Goal: Information Seeking & Learning: Find specific fact

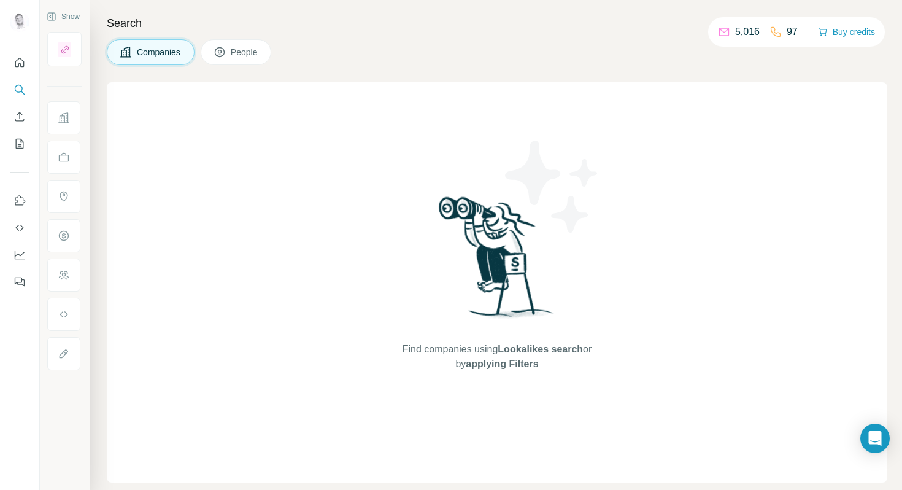
click at [148, 53] on span "Companies" at bounding box center [159, 52] width 45 height 12
click at [16, 91] on icon "Search" at bounding box center [20, 89] width 12 height 12
click at [17, 88] on icon "Search" at bounding box center [20, 89] width 12 height 12
click at [21, 87] on icon "Search" at bounding box center [20, 89] width 12 height 12
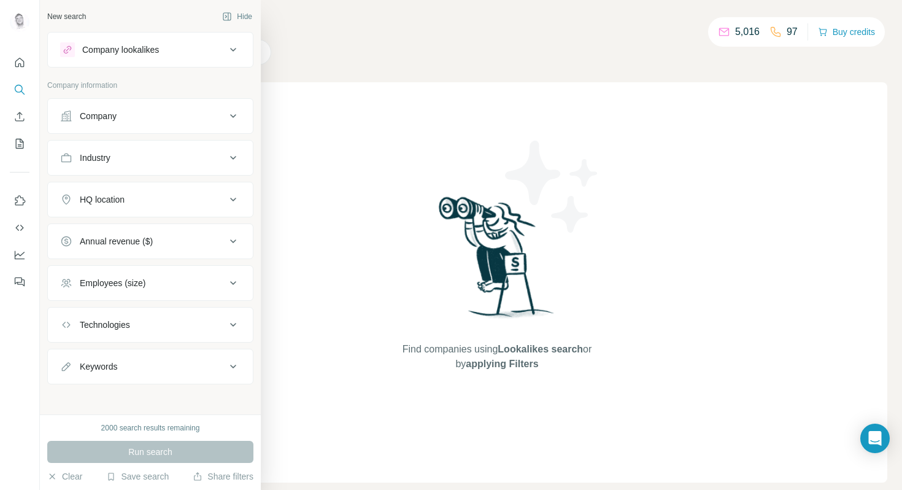
click at [191, 121] on div "Company" at bounding box center [143, 116] width 166 height 12
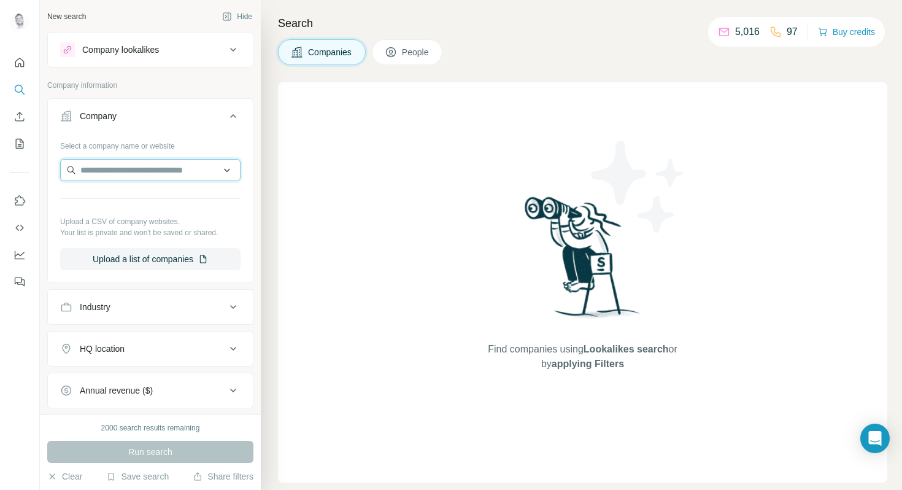
click at [175, 171] on input "text" at bounding box center [150, 170] width 180 height 22
type input "**********"
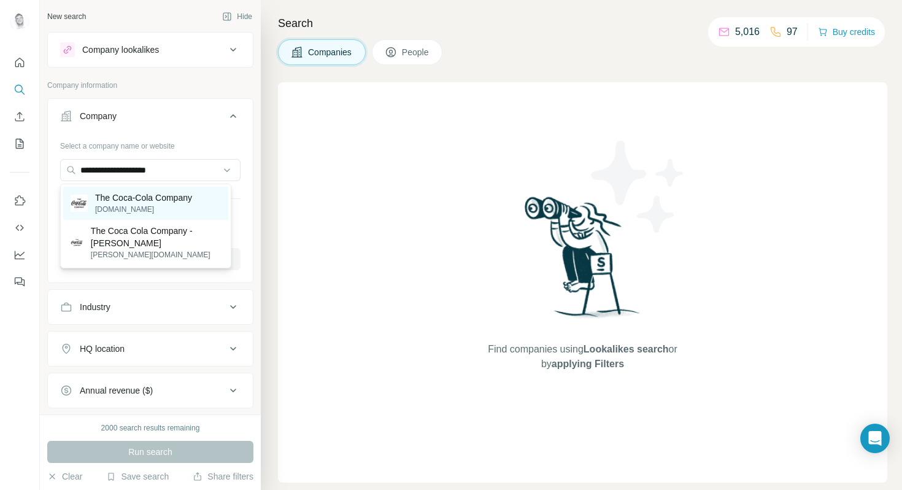
click at [129, 207] on p "[DOMAIN_NAME]" at bounding box center [143, 209] width 97 height 11
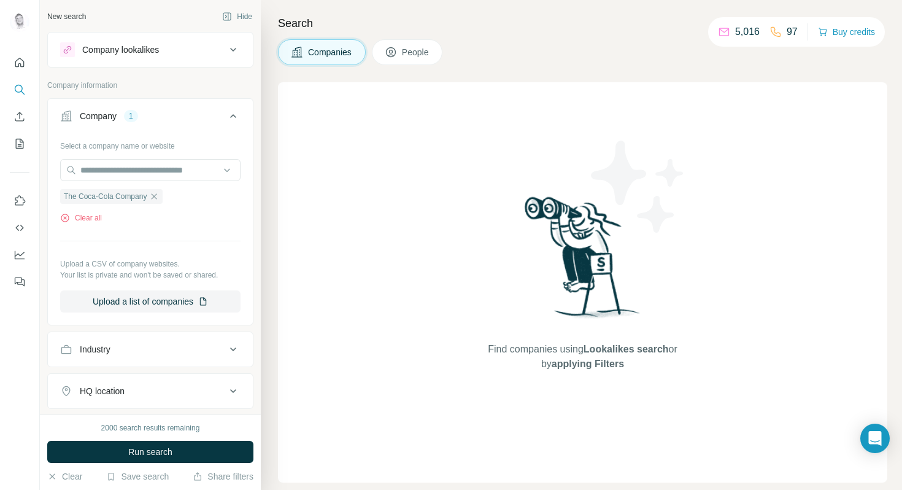
scroll to position [181, 0]
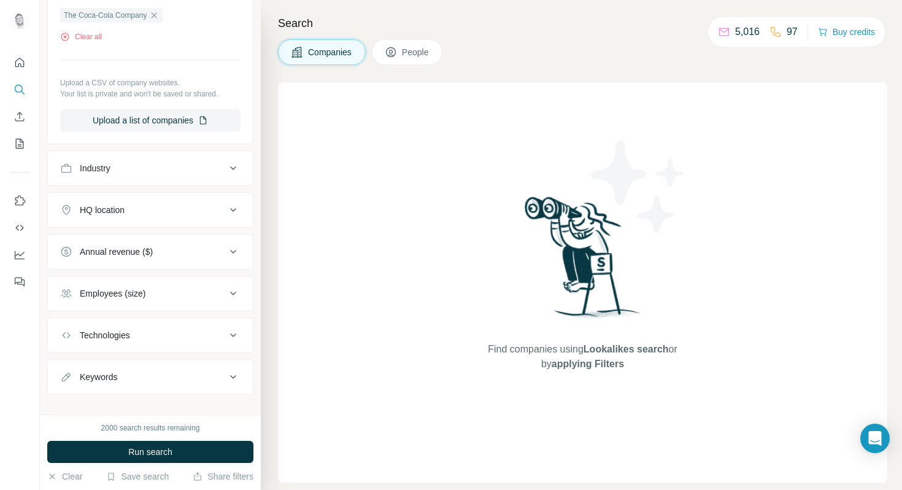
click at [401, 50] on button "People" at bounding box center [407, 52] width 71 height 26
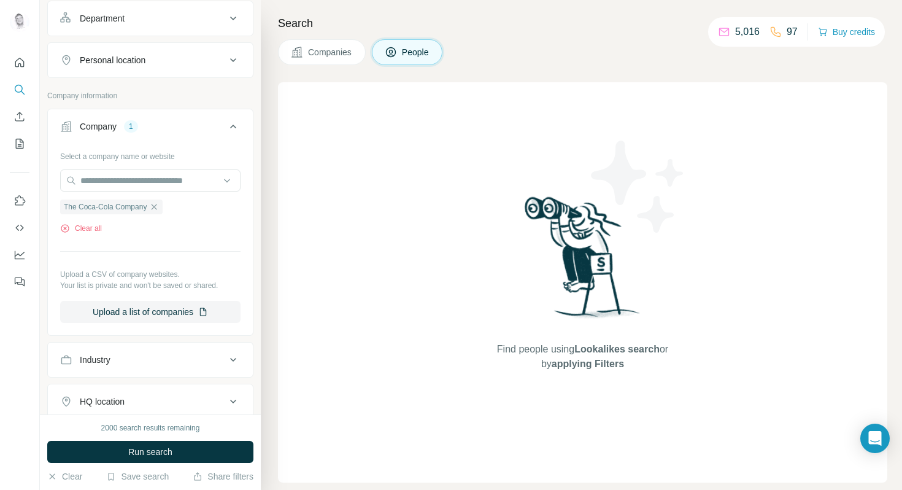
scroll to position [373, 0]
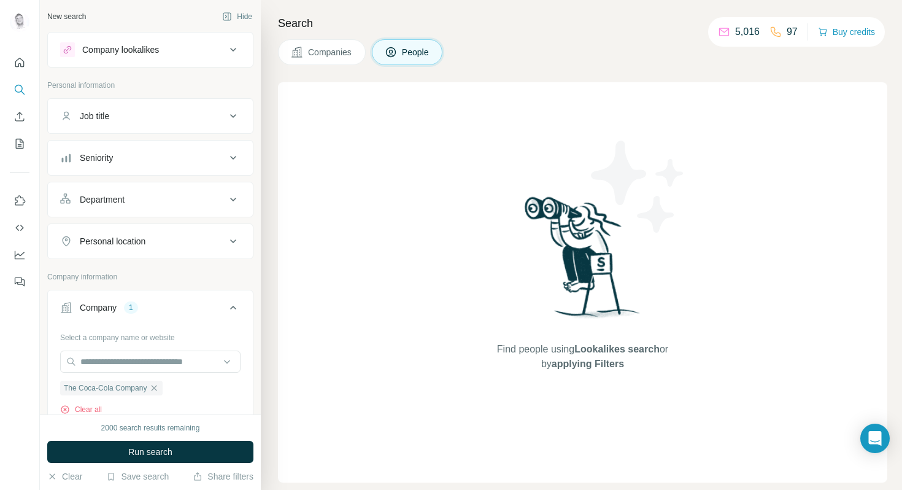
click at [185, 118] on div "Job title" at bounding box center [143, 116] width 166 height 12
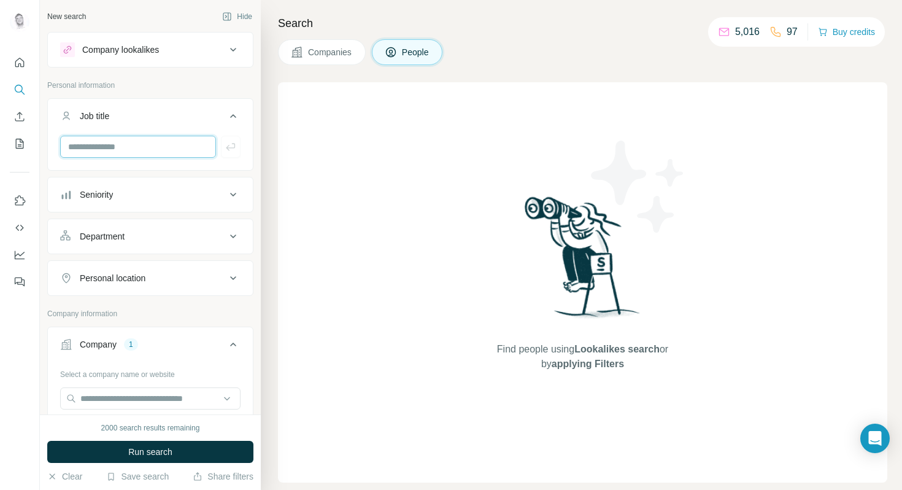
click at [168, 152] on input "text" at bounding box center [138, 147] width 156 height 22
type input "*********"
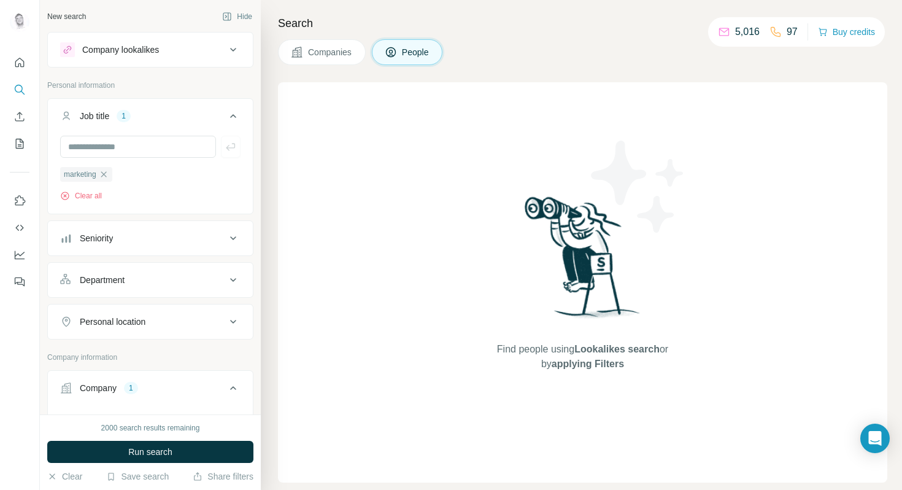
click at [172, 455] on button "Run search" at bounding box center [150, 452] width 206 height 22
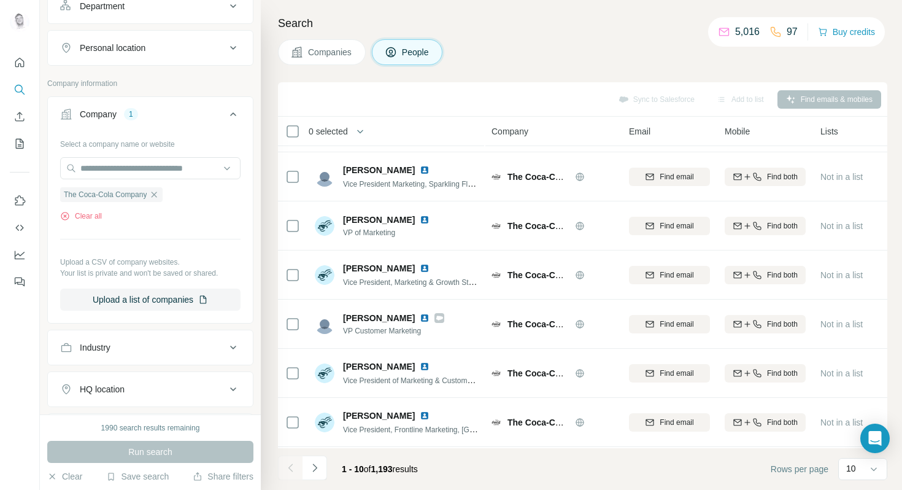
scroll to position [334, 0]
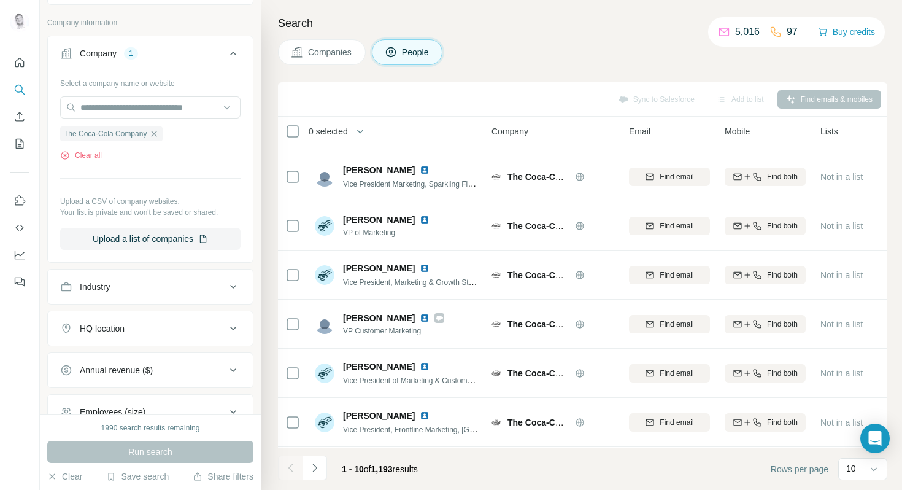
click at [178, 324] on div "HQ location" at bounding box center [143, 328] width 166 height 12
click at [166, 352] on input "text" at bounding box center [150, 359] width 180 height 22
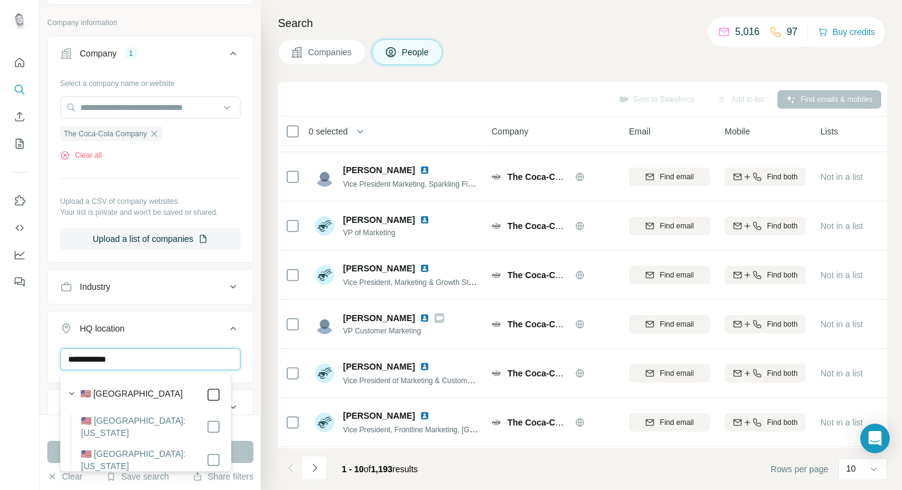
type input "**********"
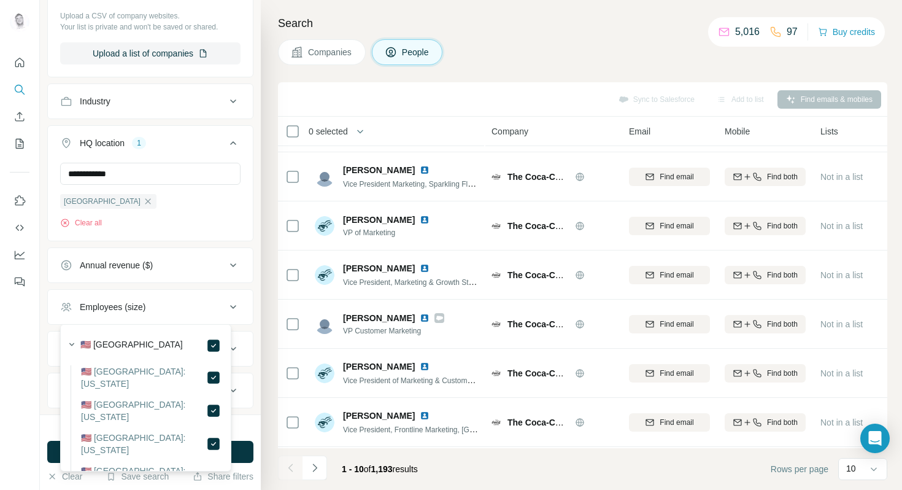
scroll to position [549, 0]
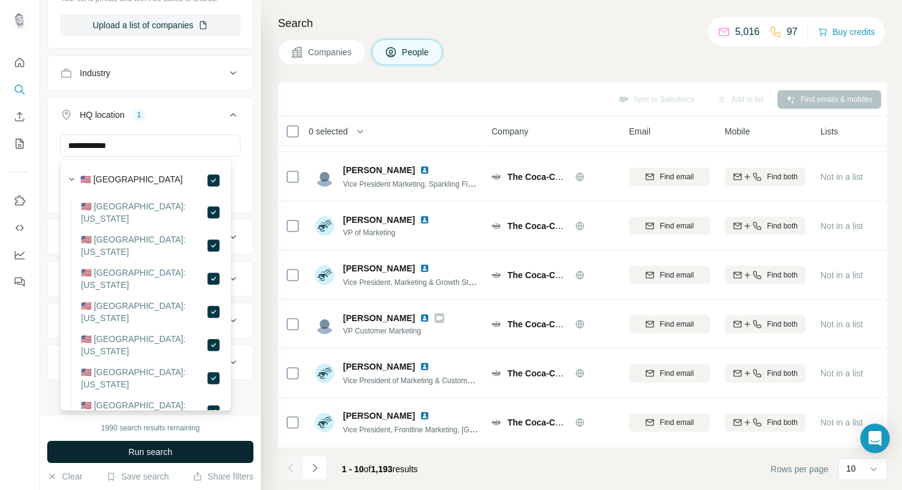
click at [211, 456] on button "Run search" at bounding box center [150, 452] width 206 height 22
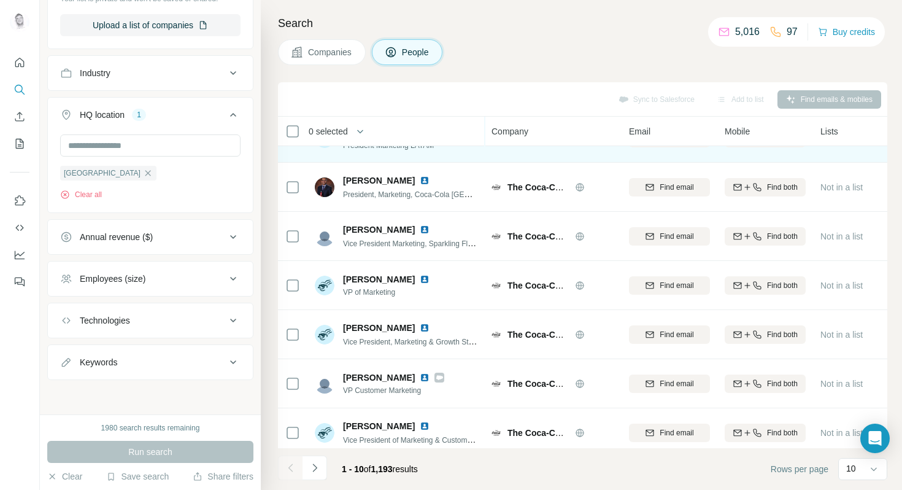
scroll to position [63, 0]
